Goal: Find specific page/section: Find specific page/section

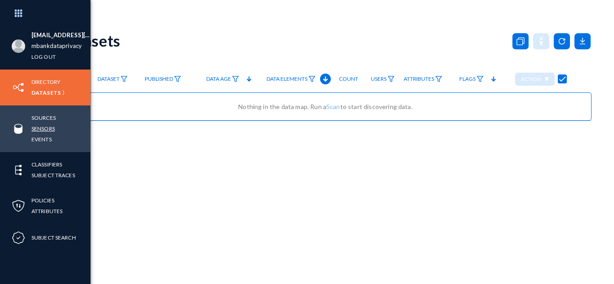
click at [42, 129] on link "Sensors" at bounding box center [42, 129] width 23 height 10
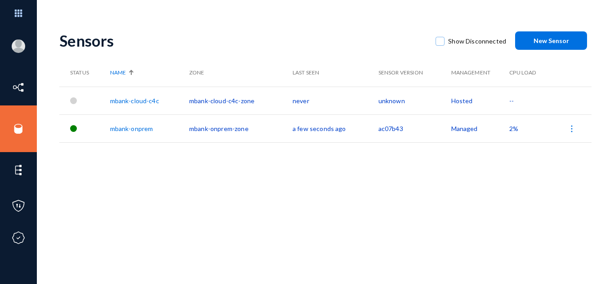
click at [146, 103] on link "mbank-cloud-c4c" at bounding box center [134, 101] width 49 height 8
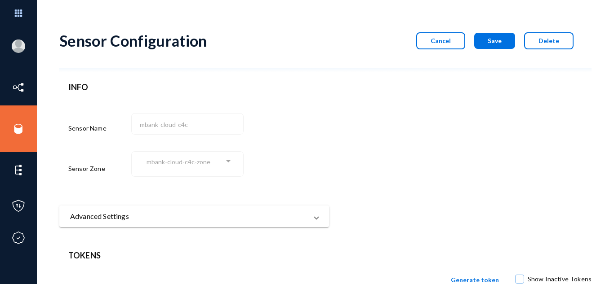
click at [448, 36] on button "Cancel" at bounding box center [440, 40] width 49 height 17
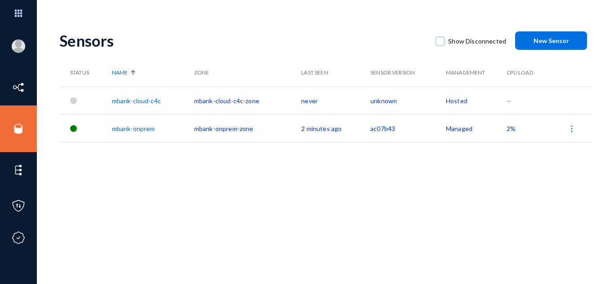
click at [151, 99] on link "mbank-cloud-c4c" at bounding box center [136, 101] width 49 height 8
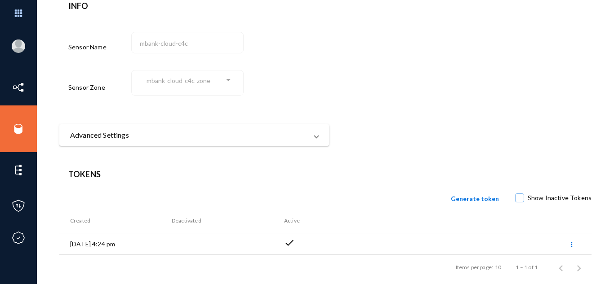
scroll to position [91, 0]
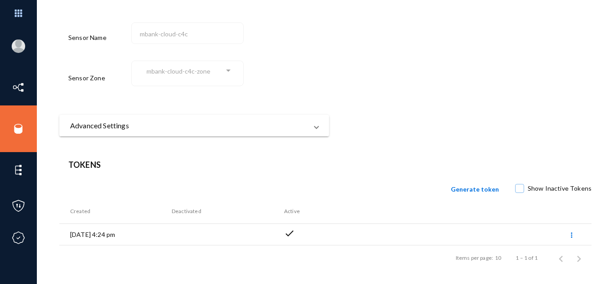
click at [319, 124] on mat-expansion-panel-header "Advanced Settings" at bounding box center [194, 126] width 270 height 22
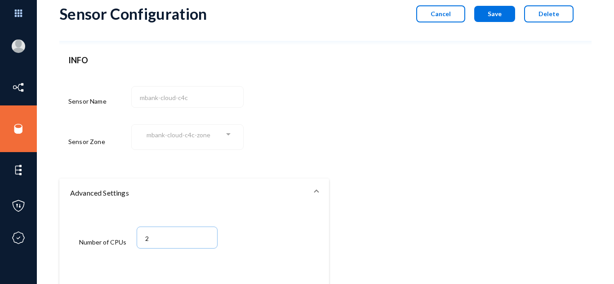
scroll to position [0, 0]
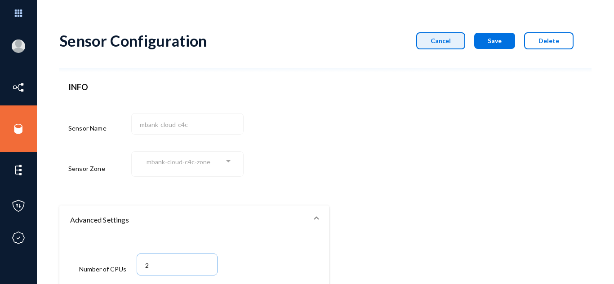
click at [431, 46] on button "Cancel" at bounding box center [440, 40] width 49 height 17
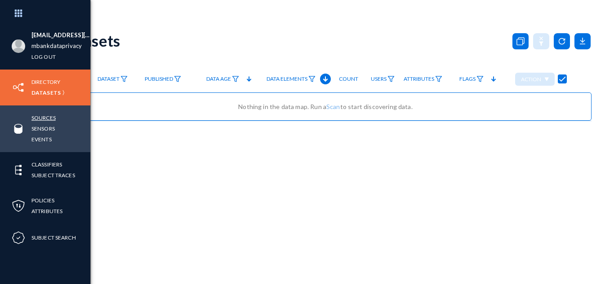
click at [43, 119] on link "Sources" at bounding box center [43, 118] width 24 height 10
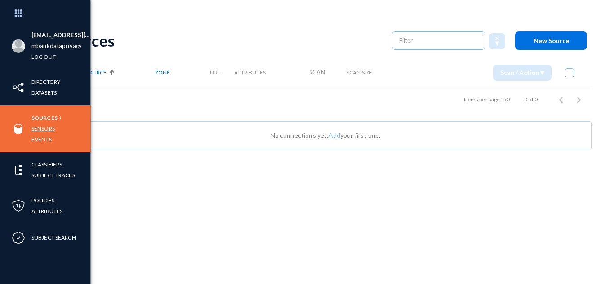
click at [44, 130] on link "Sensors" at bounding box center [42, 129] width 23 height 10
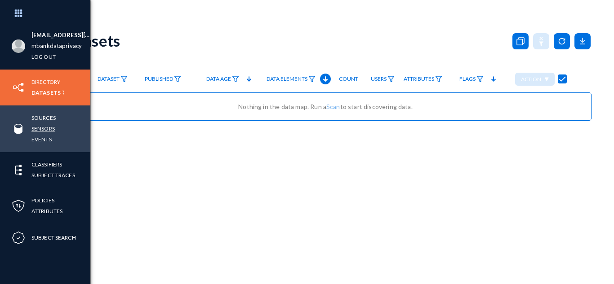
click at [40, 127] on link "Sensors" at bounding box center [42, 129] width 23 height 10
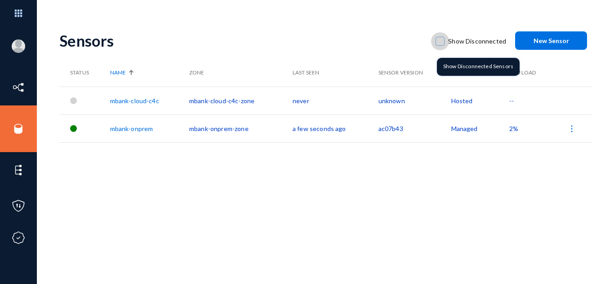
click at [460, 41] on span "Show Disconnected" at bounding box center [477, 41] width 58 height 13
click at [440, 45] on input "Show Disconnected" at bounding box center [440, 45] width 1 height 1
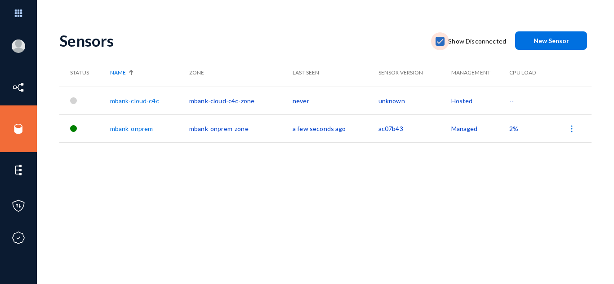
click at [440, 43] on span at bounding box center [439, 41] width 9 height 9
click at [440, 45] on input "Show Disconnected" at bounding box center [440, 45] width 1 height 1
click at [440, 43] on span at bounding box center [439, 41] width 9 height 9
click at [440, 45] on input "Show Disconnected" at bounding box center [440, 45] width 1 height 1
click at [296, 230] on div "Sensors Show Disconnected New Sensor Status Name Zone Last Seen Sensor Version …" at bounding box center [325, 157] width 532 height 270
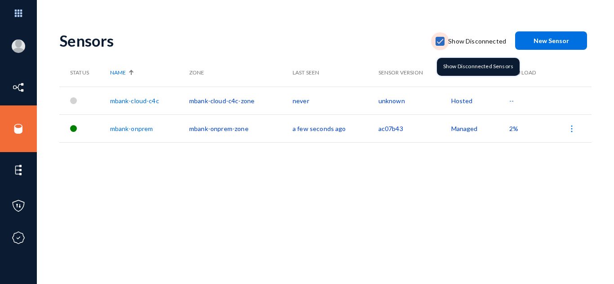
click at [438, 40] on span at bounding box center [439, 41] width 9 height 9
click at [440, 45] on input "Show Disconnected" at bounding box center [440, 45] width 1 height 1
checkbox input "false"
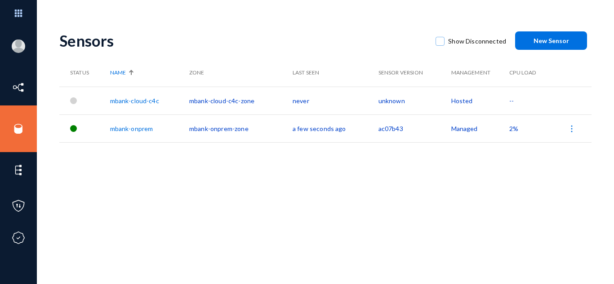
click at [139, 101] on link "mbank-cloud-c4c" at bounding box center [134, 101] width 49 height 8
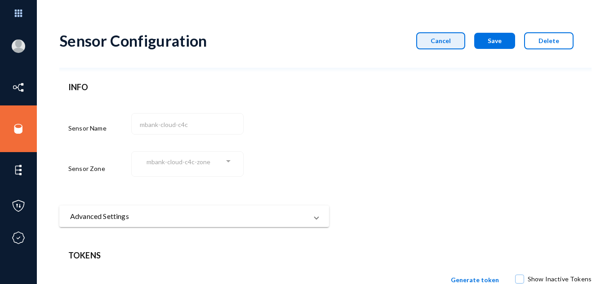
click at [442, 44] on button "Cancel" at bounding box center [440, 40] width 49 height 17
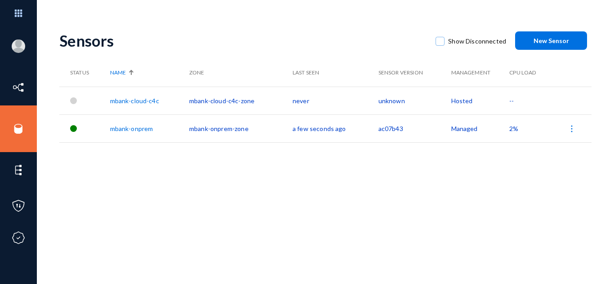
click at [141, 128] on link "mbank-onprem" at bounding box center [131, 129] width 43 height 8
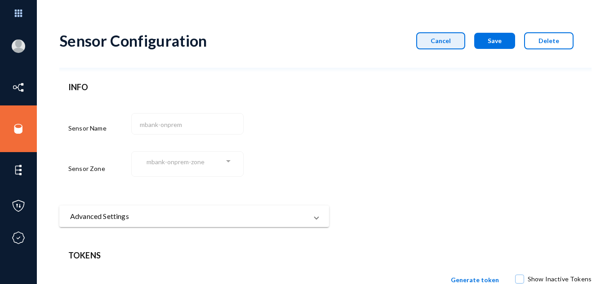
click at [456, 36] on button "Cancel" at bounding box center [440, 40] width 49 height 17
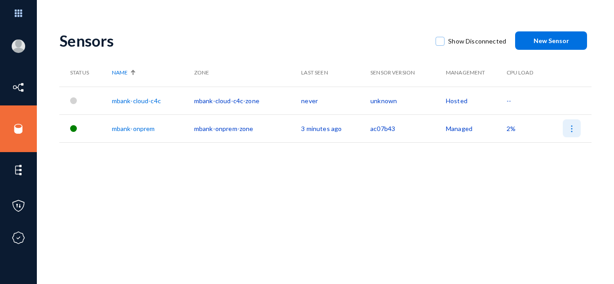
click at [568, 131] on img at bounding box center [571, 128] width 9 height 9
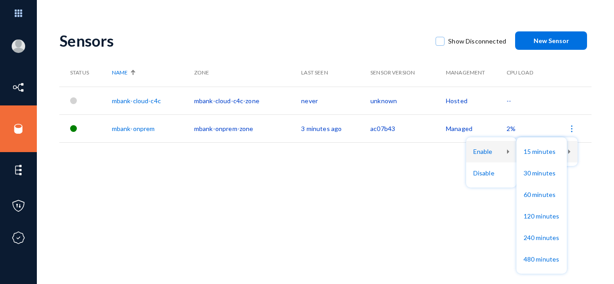
click at [320, 155] on div at bounding box center [307, 142] width 614 height 284
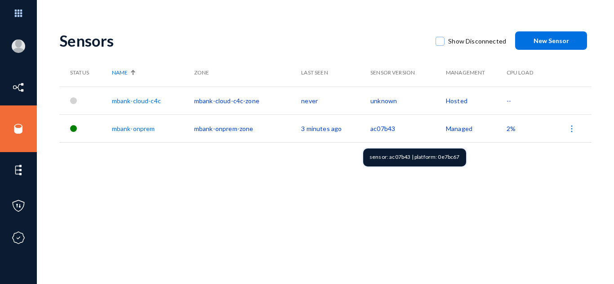
click at [381, 126] on td "ac07b43" at bounding box center [408, 129] width 76 height 28
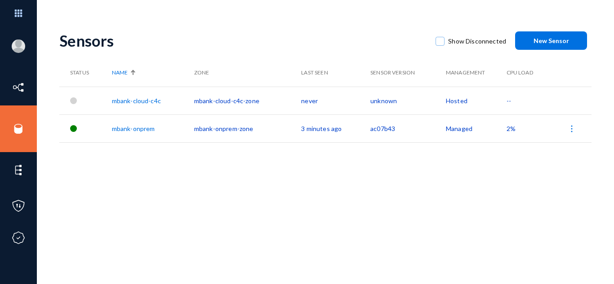
click at [381, 126] on td "ac07b43" at bounding box center [408, 129] width 76 height 28
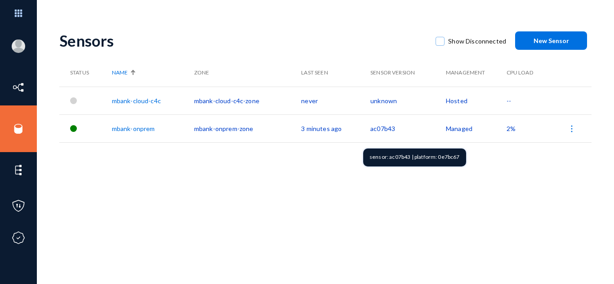
click at [392, 157] on div "sensor: ac07b43 | platform: 0e7bc67" at bounding box center [414, 158] width 103 height 18
copy div "ac07b43"
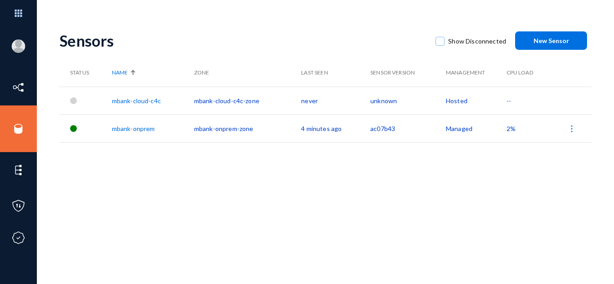
click at [148, 101] on link "mbank-cloud-c4c" at bounding box center [136, 101] width 49 height 8
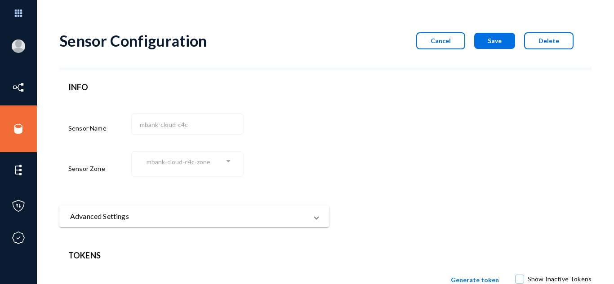
click at [436, 43] on span "Cancel" at bounding box center [441, 41] width 20 height 8
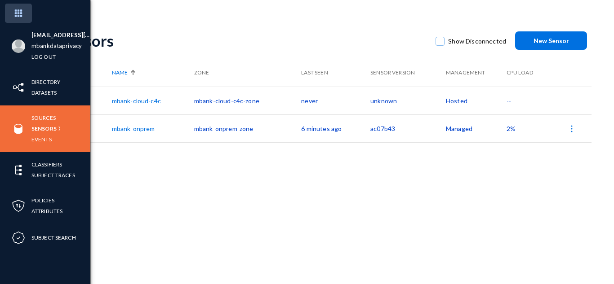
click at [19, 17] on img at bounding box center [18, 13] width 27 height 19
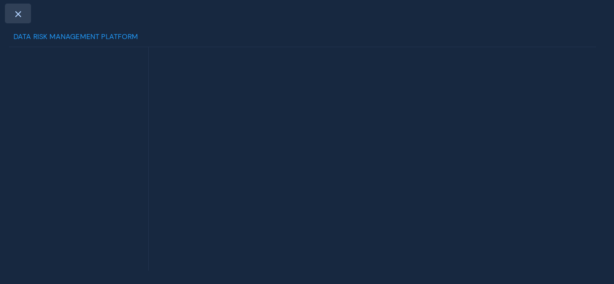
click at [17, 14] on span at bounding box center [18, 13] width 8 height 7
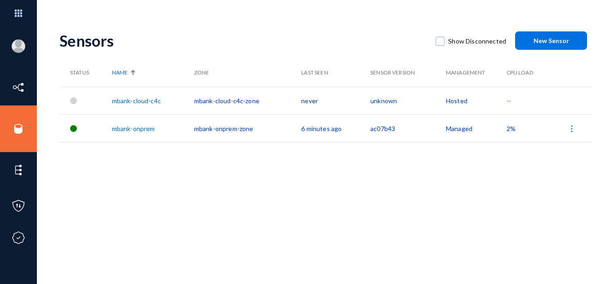
click at [232, 41] on div "Sensors" at bounding box center [242, 40] width 367 height 18
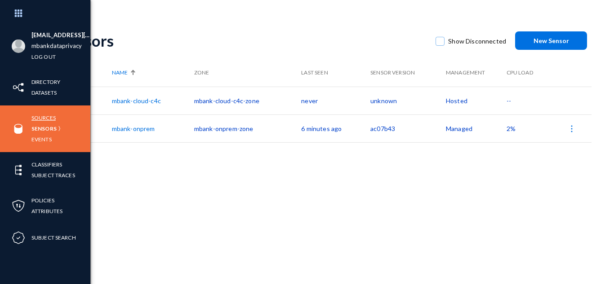
click at [40, 118] on link "Sources" at bounding box center [43, 118] width 24 height 10
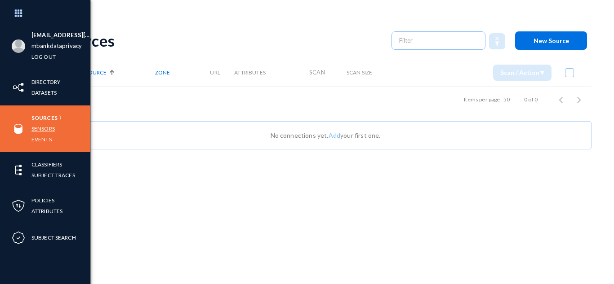
click at [42, 129] on link "Sensors" at bounding box center [42, 129] width 23 height 10
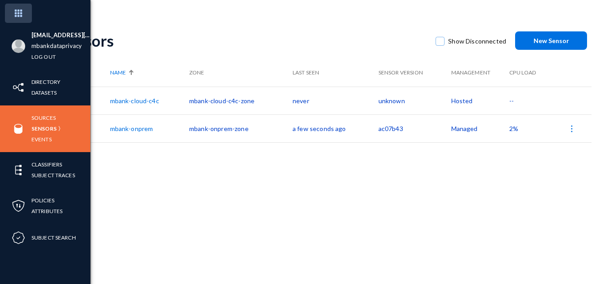
click at [15, 12] on img at bounding box center [18, 13] width 27 height 19
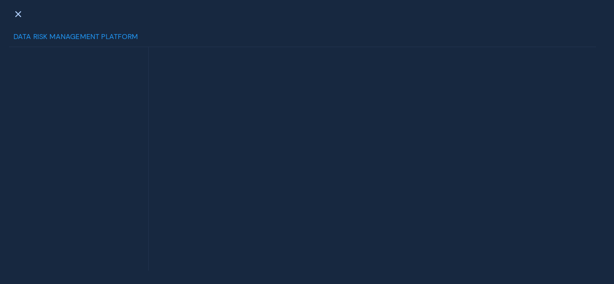
click at [15, 12] on span at bounding box center [18, 13] width 8 height 7
